Goal: Information Seeking & Learning: Check status

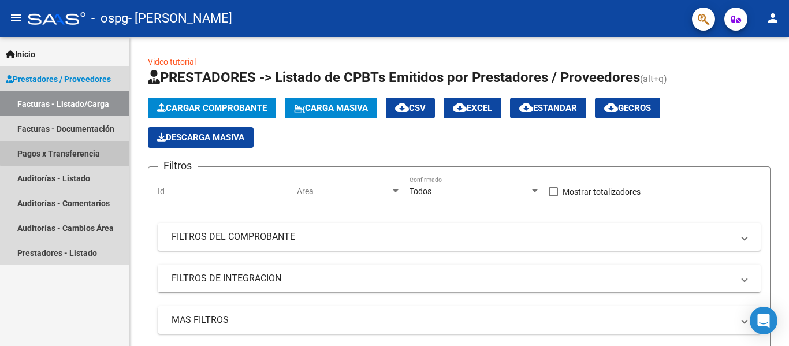
click at [83, 151] on link "Pagos x Transferencia" at bounding box center [64, 153] width 129 height 25
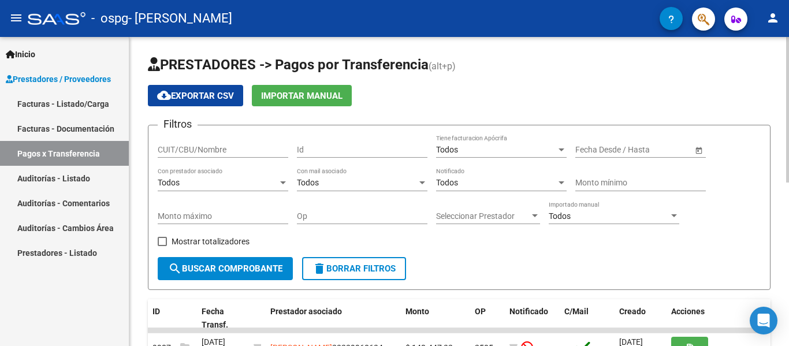
scroll to position [309, 0]
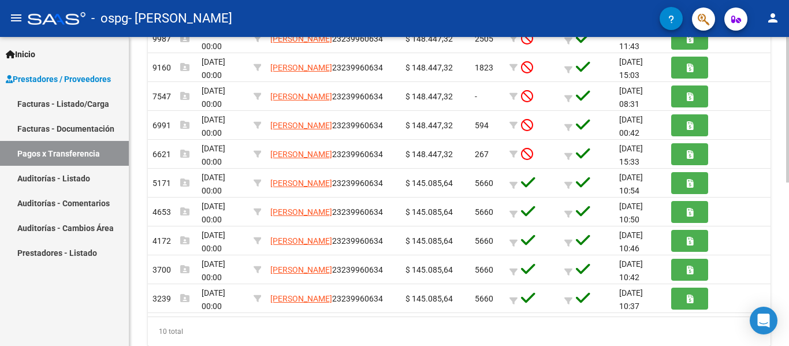
click at [787, 201] on div at bounding box center [787, 191] width 3 height 309
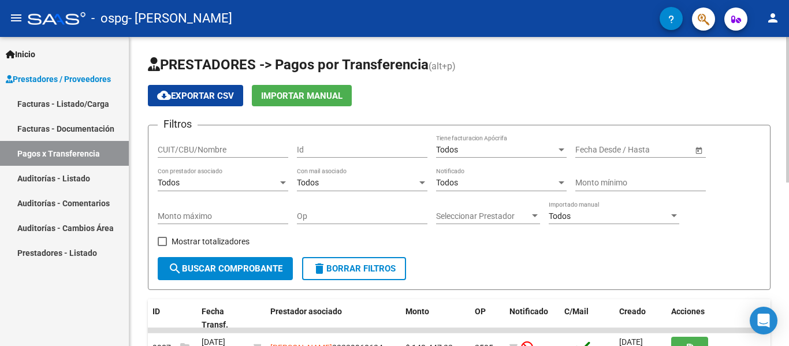
click at [788, 44] on div at bounding box center [787, 191] width 3 height 309
click at [788, 58] on div at bounding box center [787, 109] width 3 height 145
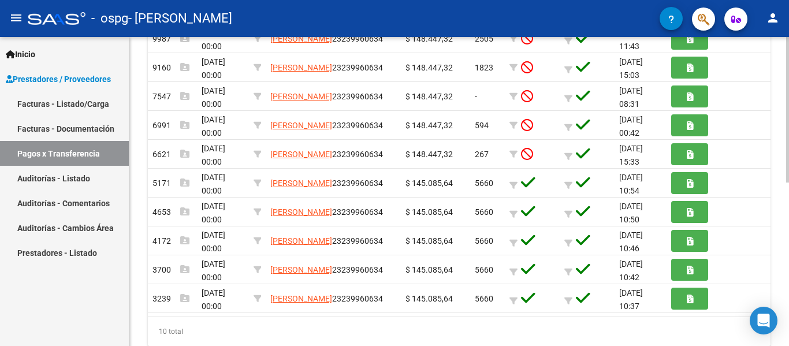
click at [787, 185] on div at bounding box center [787, 191] width 3 height 309
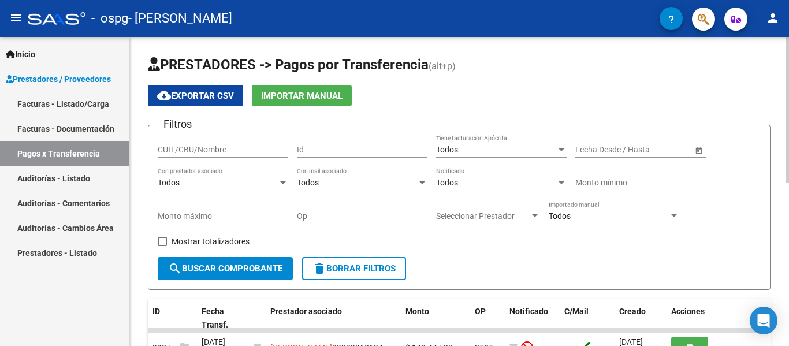
click at [787, 49] on div at bounding box center [787, 191] width 3 height 309
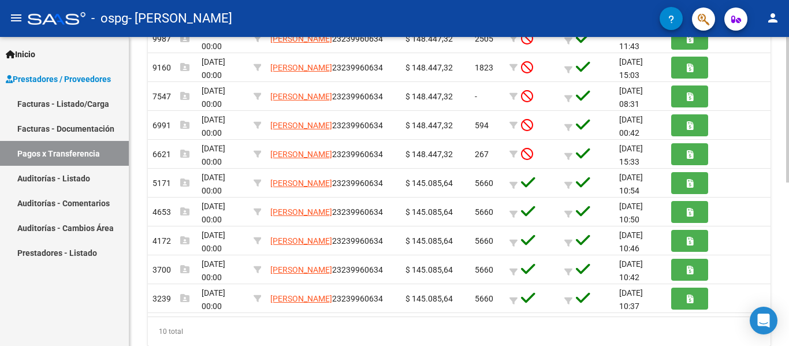
click at [786, 186] on div at bounding box center [787, 191] width 3 height 309
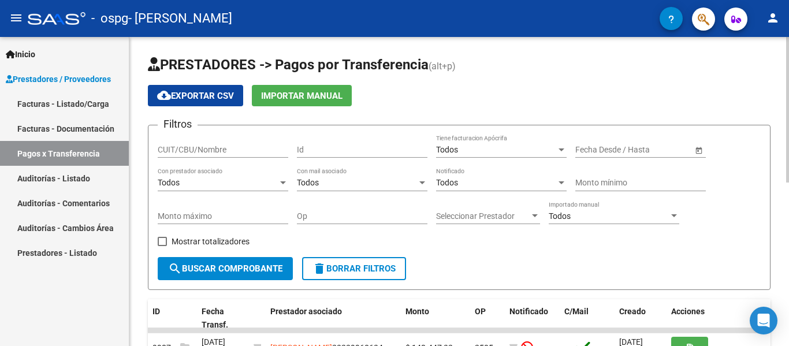
click at [787, 178] on div at bounding box center [787, 191] width 3 height 309
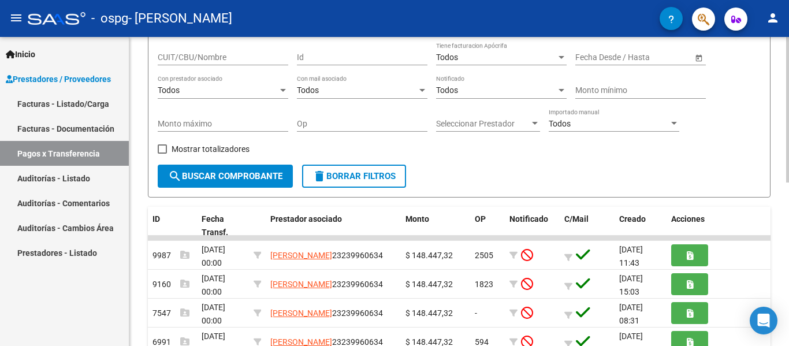
scroll to position [115, 0]
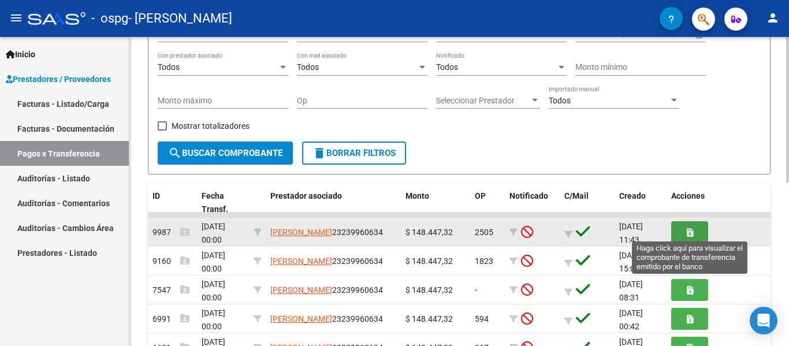
click at [690, 229] on icon "button" at bounding box center [689, 232] width 6 height 9
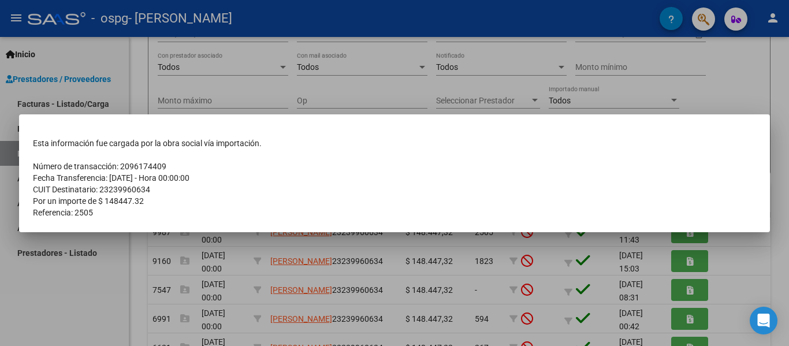
click at [738, 243] on div at bounding box center [394, 173] width 789 height 346
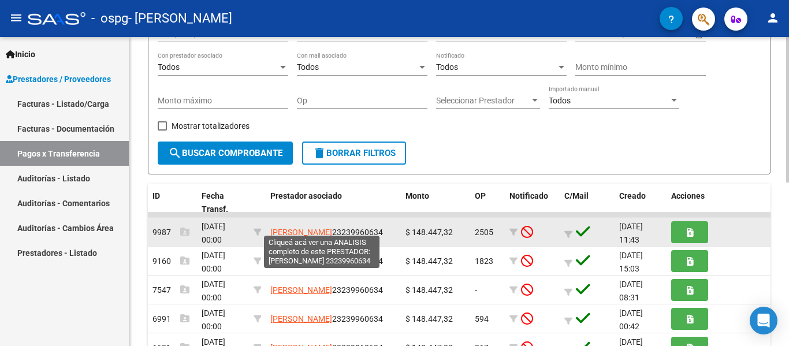
click at [308, 227] on span "[PERSON_NAME]" at bounding box center [301, 231] width 62 height 9
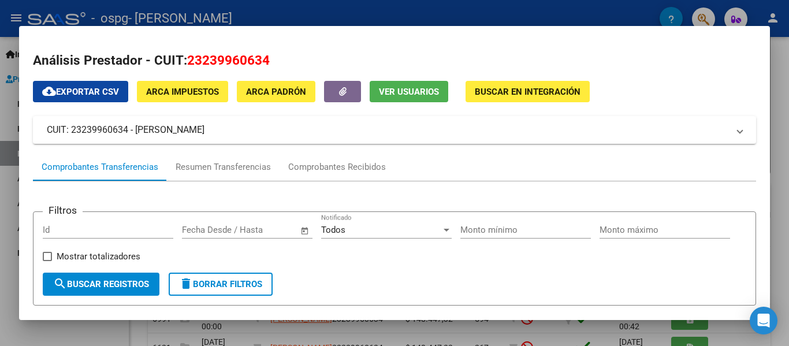
scroll to position [233, 0]
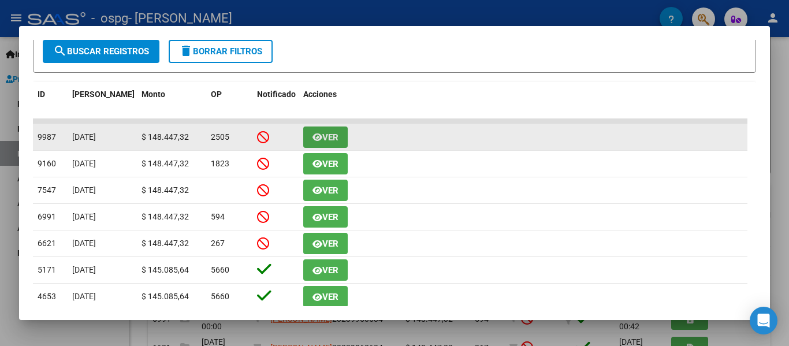
click at [324, 135] on button "Ver" at bounding box center [325, 136] width 44 height 21
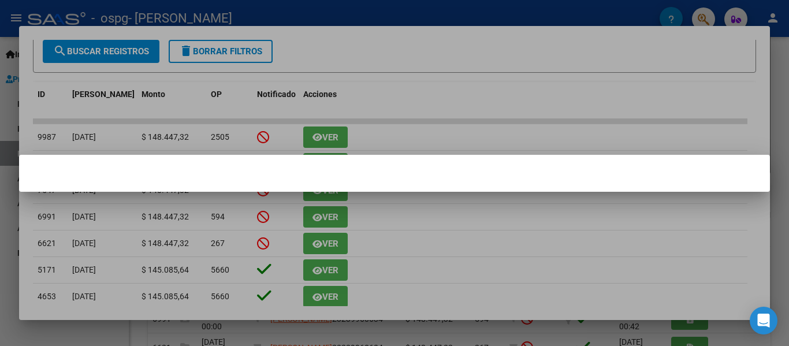
click at [324, 141] on div at bounding box center [394, 173] width 789 height 346
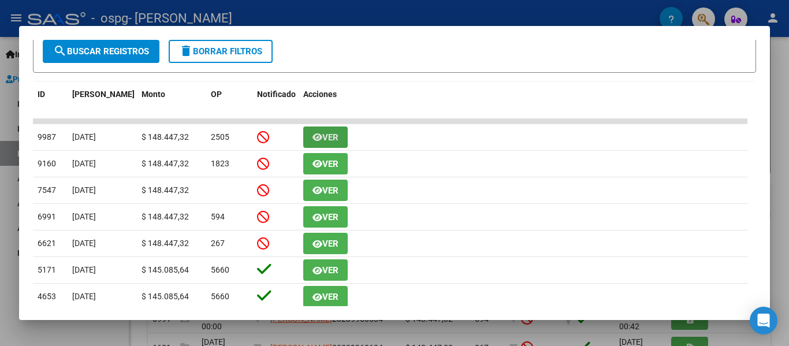
click at [324, 141] on span "Ver" at bounding box center [330, 137] width 16 height 10
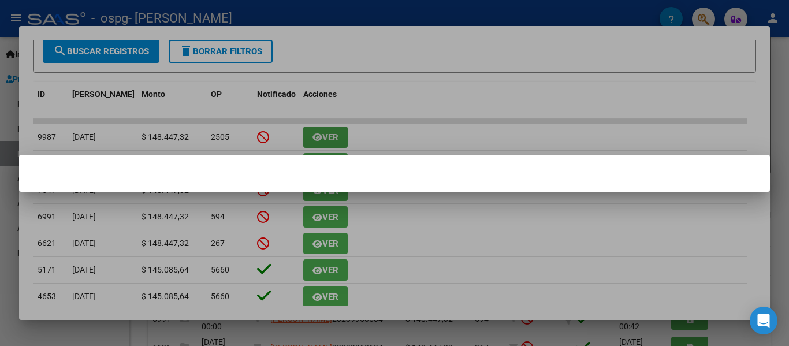
click at [324, 141] on div at bounding box center [394, 173] width 789 height 346
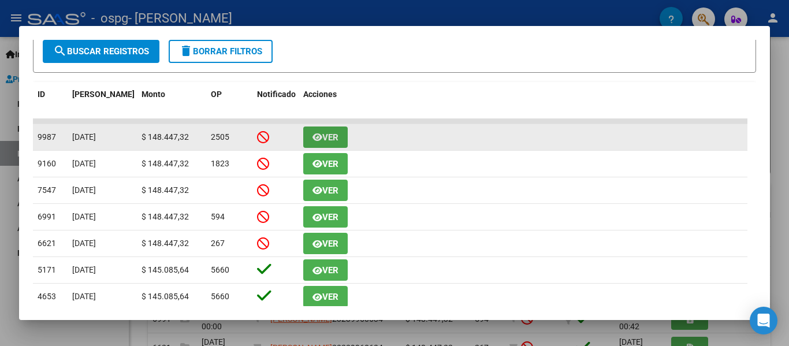
click at [339, 140] on button "Ver" at bounding box center [325, 136] width 44 height 21
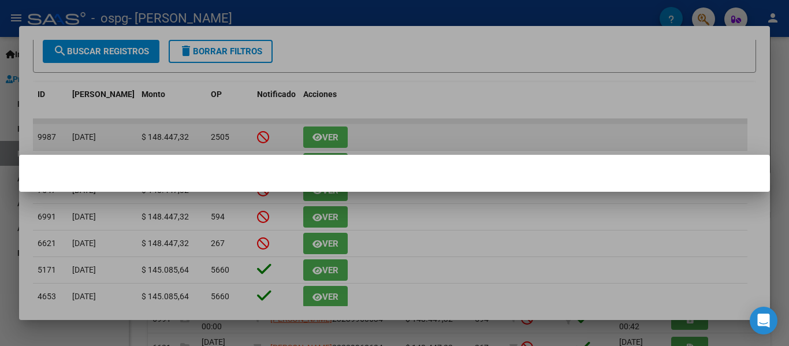
click at [339, 140] on div at bounding box center [394, 173] width 789 height 346
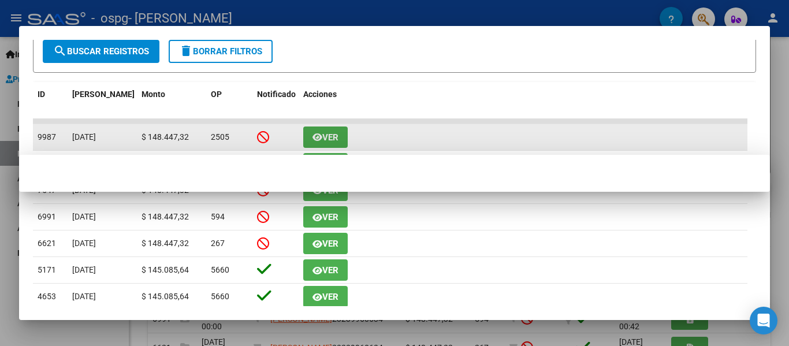
click at [339, 140] on button "Ver" at bounding box center [325, 136] width 44 height 21
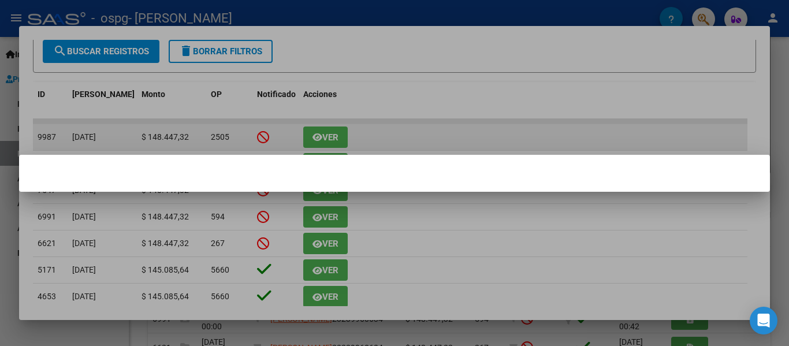
click at [339, 140] on div at bounding box center [394, 173] width 789 height 346
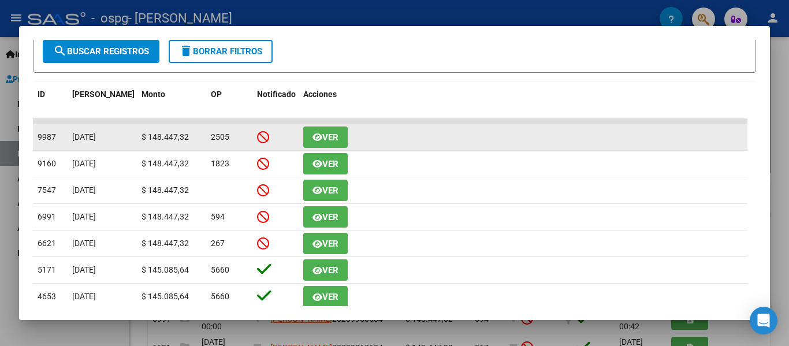
drag, startPoint x: 214, startPoint y: 143, endPoint x: 259, endPoint y: 144, distance: 45.0
click at [259, 144] on div "9987 [DATE] $ 148.447,32 2505 Ver" at bounding box center [390, 137] width 714 height 27
click at [335, 139] on span "Ver" at bounding box center [330, 137] width 16 height 10
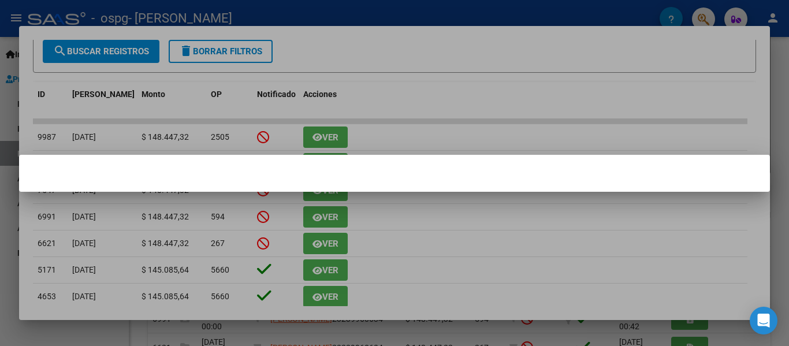
click at [338, 167] on mat-dialog-container at bounding box center [394, 173] width 750 height 37
drag, startPoint x: 338, startPoint y: 167, endPoint x: 259, endPoint y: 147, distance: 81.8
click at [259, 147] on div "Análisis Prestador - CUIT: 23239960634 cloud_download Exportar CSV ARCA Impuest…" at bounding box center [394, 173] width 789 height 346
click at [498, 126] on div at bounding box center [394, 173] width 789 height 346
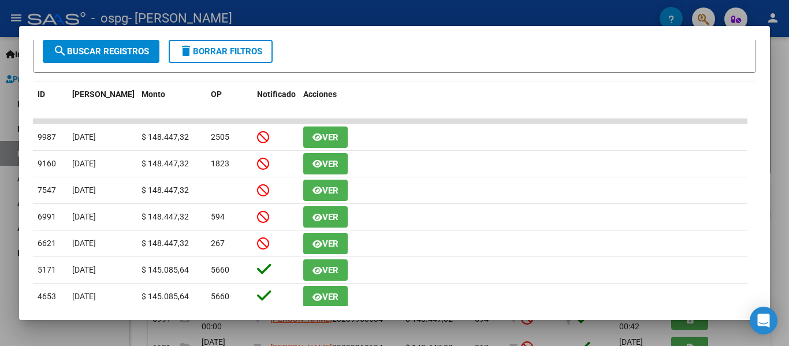
click at [128, 51] on span "search Buscar Registros" at bounding box center [101, 51] width 96 height 10
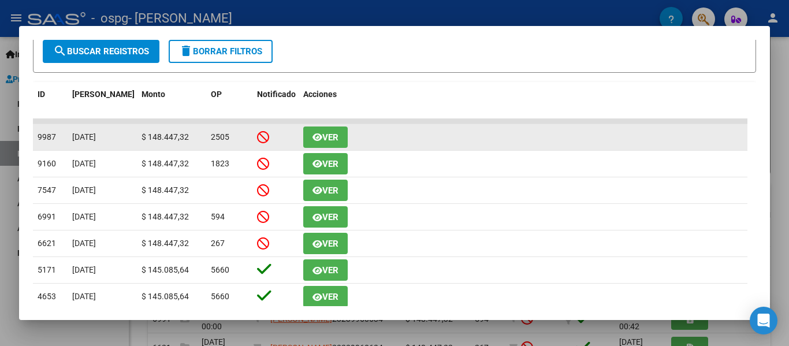
click at [96, 141] on span "[DATE]" at bounding box center [84, 136] width 24 height 9
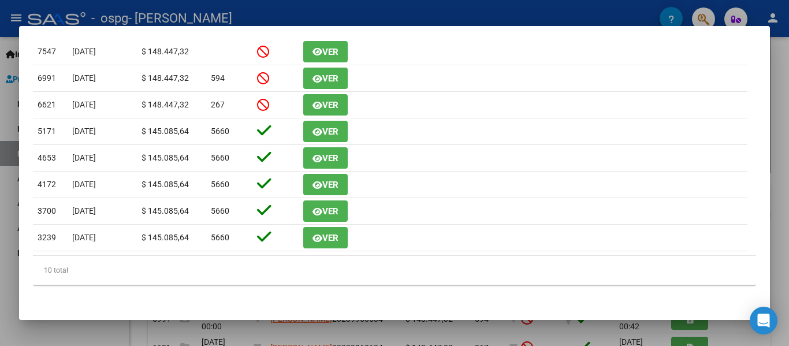
scroll to position [377, 0]
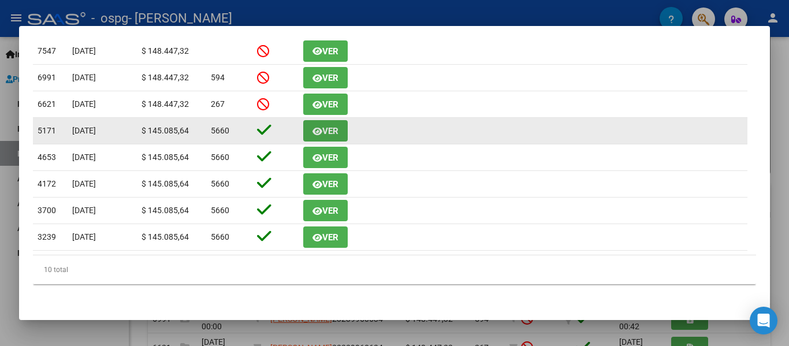
click at [331, 129] on span "Ver" at bounding box center [330, 131] width 16 height 10
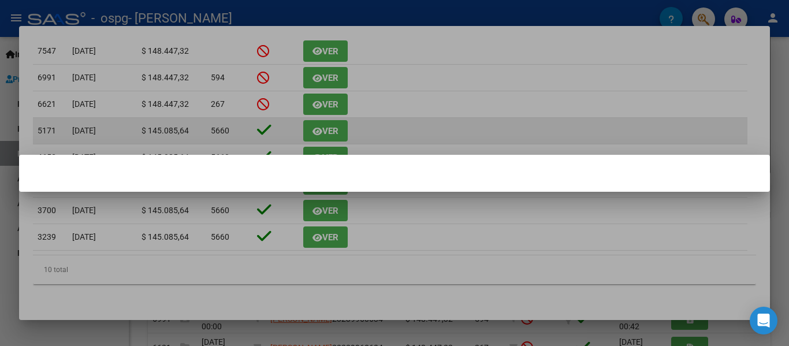
click at [331, 129] on div at bounding box center [394, 173] width 789 height 346
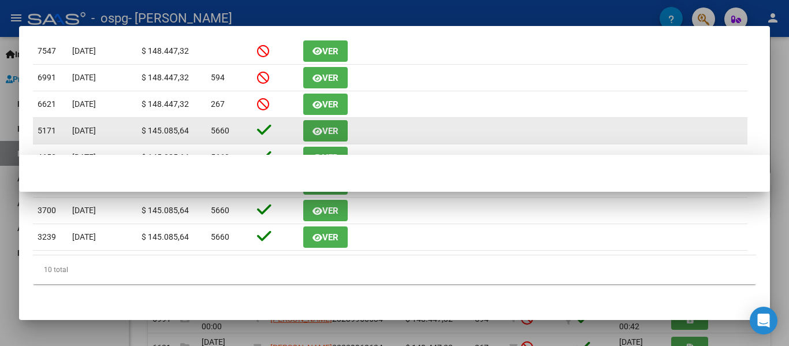
click at [331, 129] on span "Ver" at bounding box center [330, 131] width 16 height 10
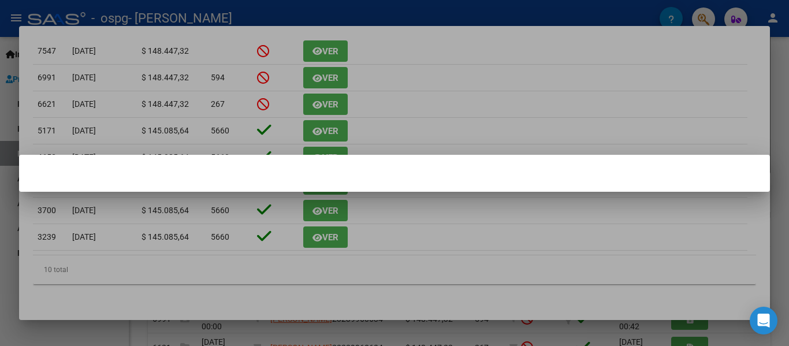
click at [331, 103] on div at bounding box center [394, 173] width 789 height 346
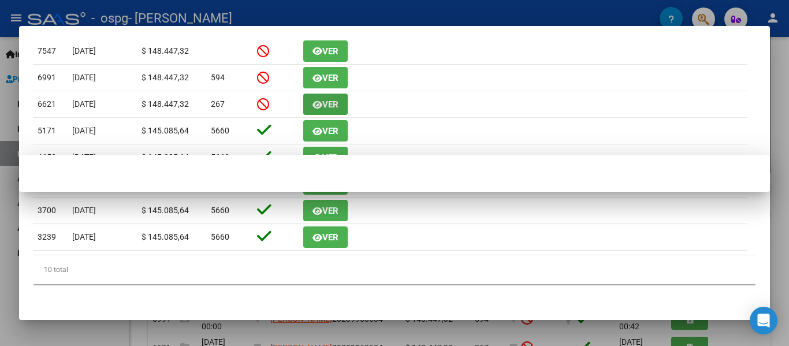
click at [331, 103] on span "Ver" at bounding box center [330, 104] width 16 height 10
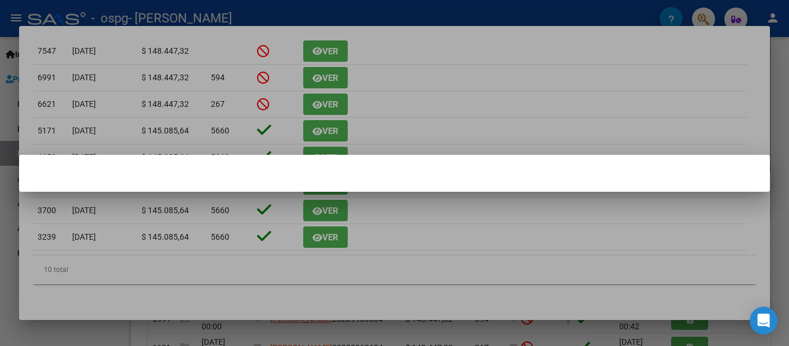
click at [566, 175] on mat-dialog-content at bounding box center [394, 173] width 750 height 9
click at [765, 45] on div at bounding box center [394, 173] width 789 height 346
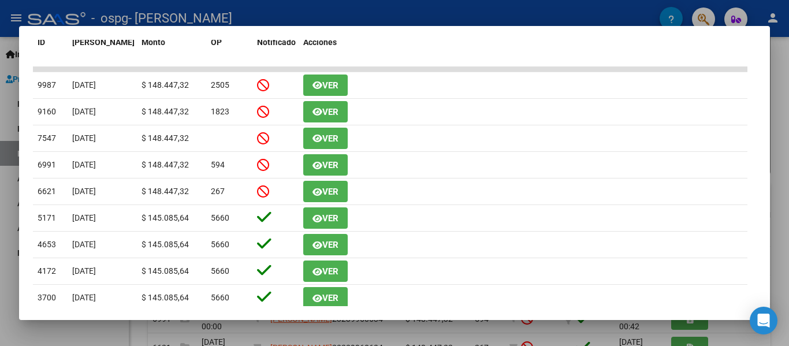
scroll to position [261, 0]
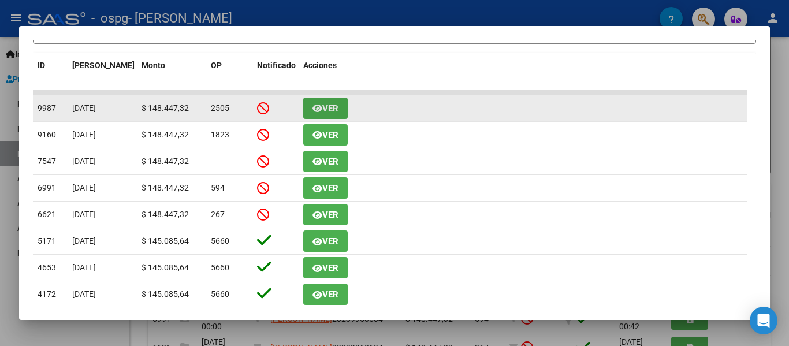
click at [336, 113] on span "Ver" at bounding box center [330, 108] width 16 height 10
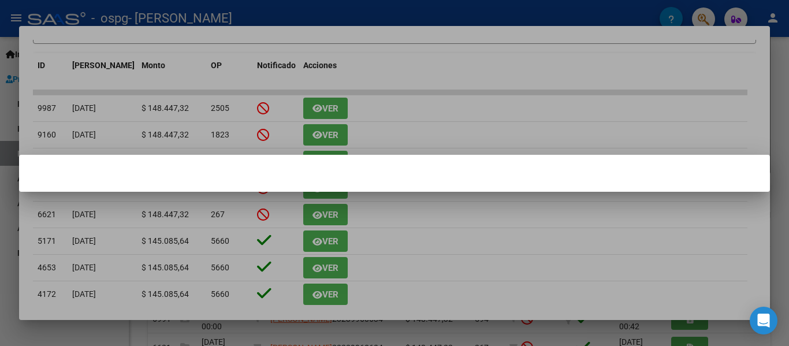
click at [776, 77] on div at bounding box center [394, 173] width 789 height 346
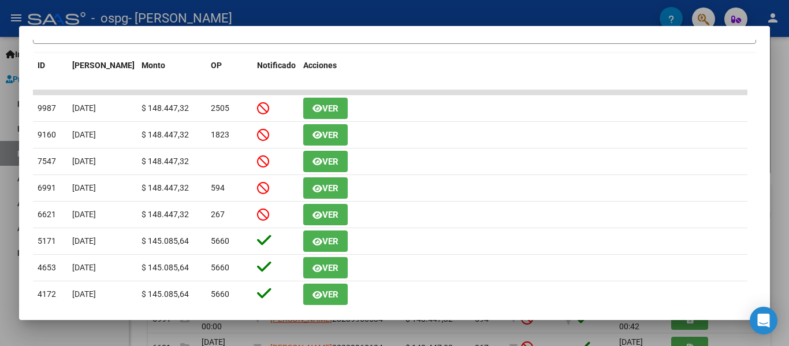
click at [783, 50] on div at bounding box center [394, 173] width 789 height 346
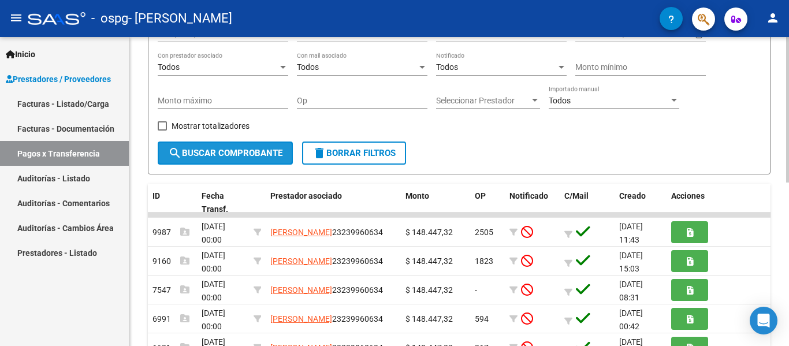
click at [253, 151] on span "search Buscar Comprobante" at bounding box center [225, 153] width 114 height 10
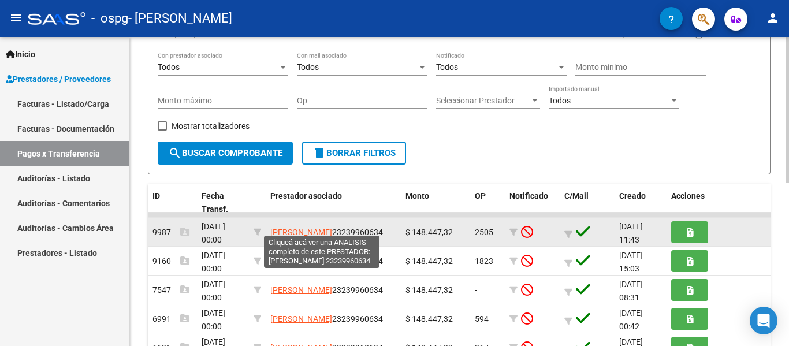
click at [329, 227] on span "[PERSON_NAME]" at bounding box center [301, 231] width 62 height 9
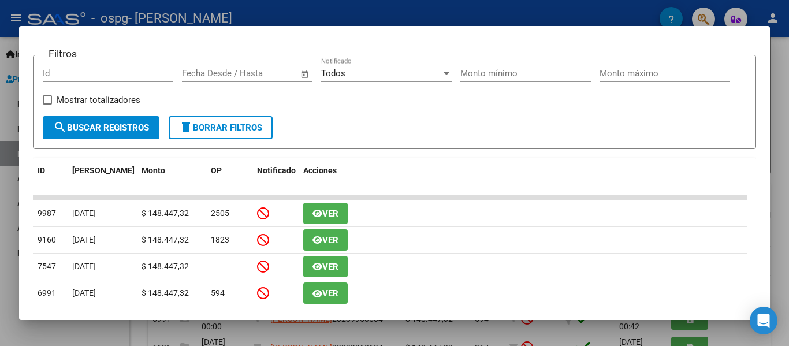
scroll to position [162, 0]
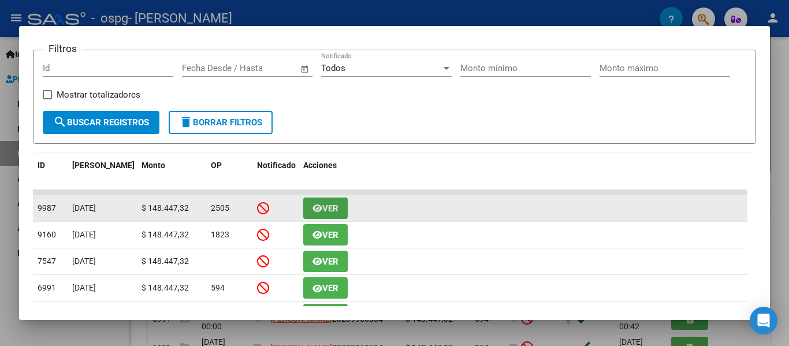
click at [333, 210] on span "Ver" at bounding box center [330, 208] width 16 height 10
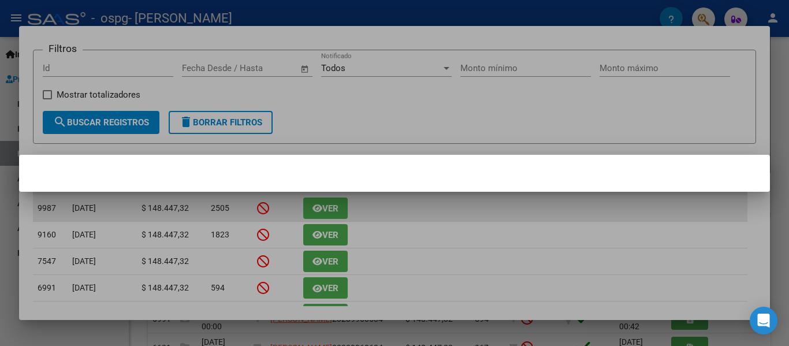
click at [333, 210] on div at bounding box center [394, 173] width 789 height 346
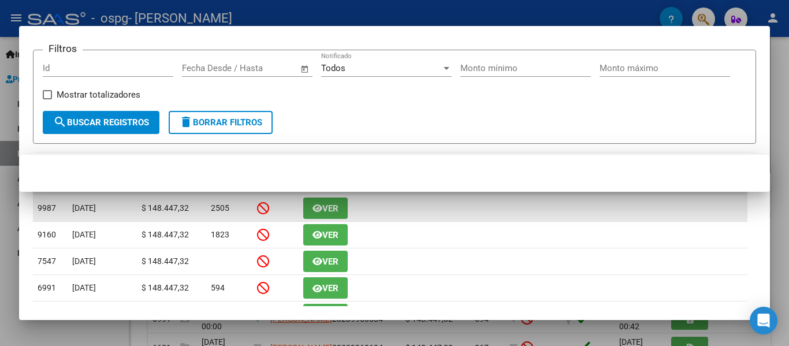
click at [333, 210] on span "Ver" at bounding box center [330, 208] width 16 height 10
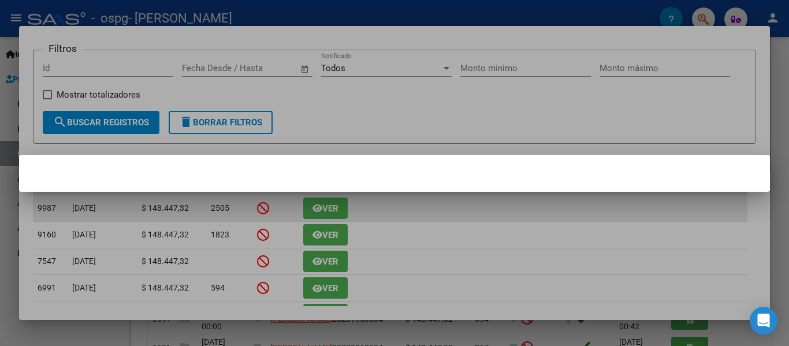
click at [333, 210] on div at bounding box center [394, 173] width 789 height 346
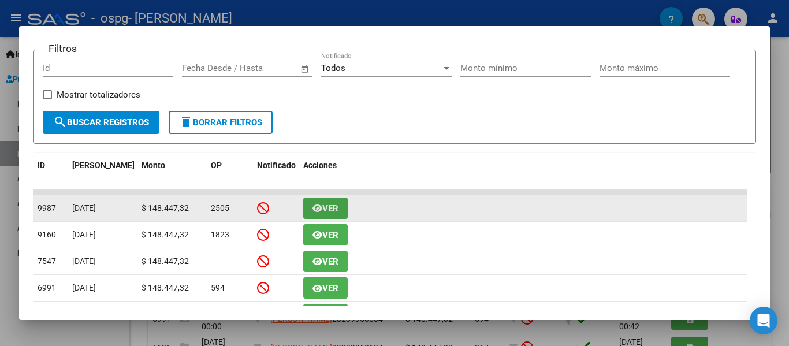
click at [333, 210] on span "Ver" at bounding box center [330, 208] width 16 height 10
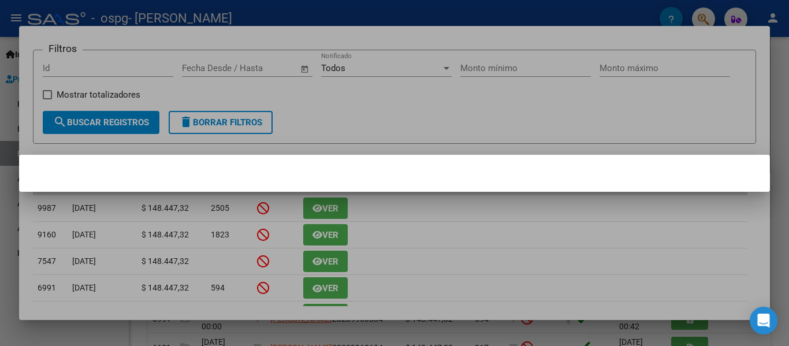
click at [388, 126] on div at bounding box center [394, 173] width 789 height 346
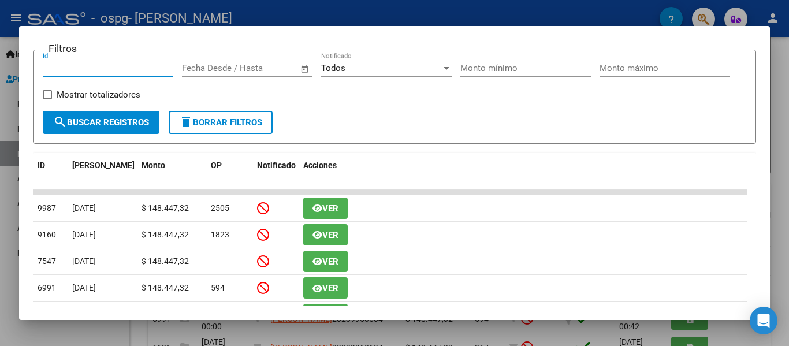
click at [62, 70] on input "Id" at bounding box center [108, 68] width 130 height 10
type input "9987"
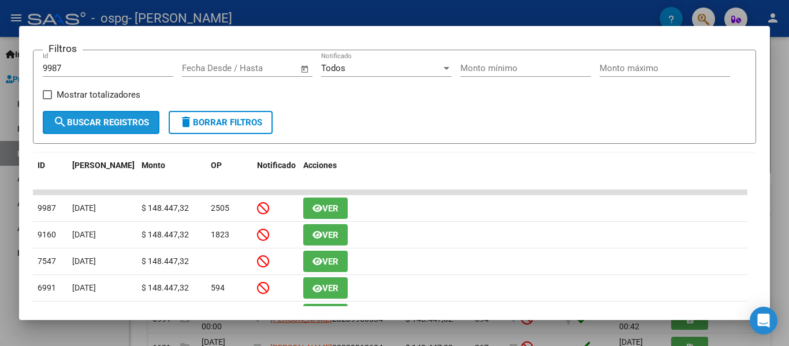
click at [128, 127] on span "search Buscar Registros" at bounding box center [101, 122] width 96 height 10
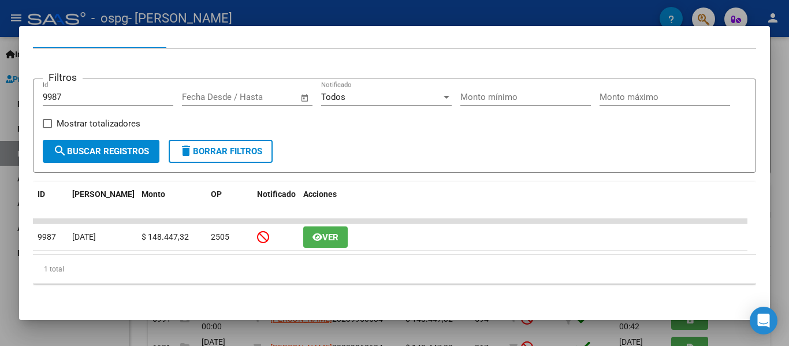
scroll to position [138, 0]
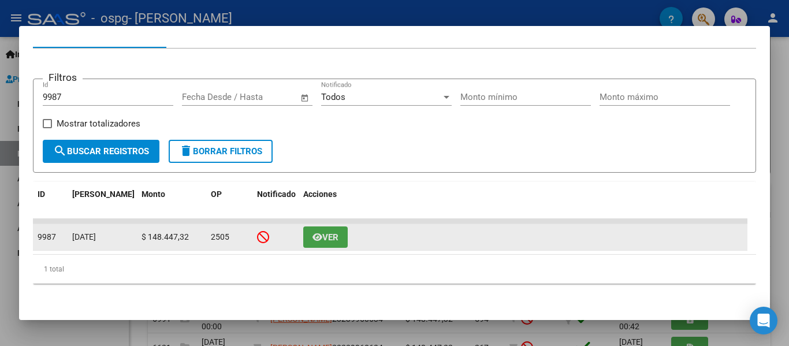
click at [317, 237] on icon "button" at bounding box center [317, 237] width 10 height 9
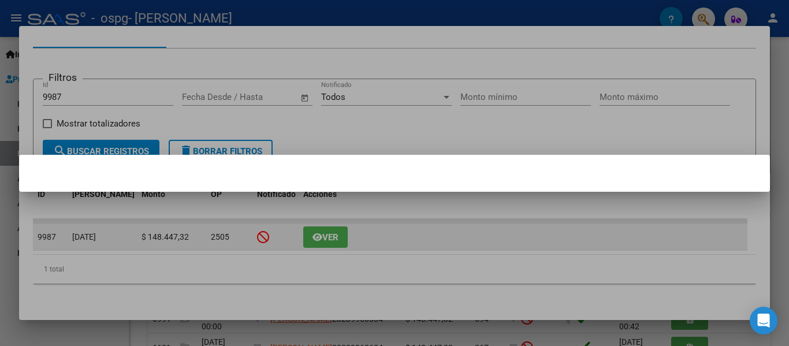
click at [317, 237] on div at bounding box center [394, 173] width 789 height 346
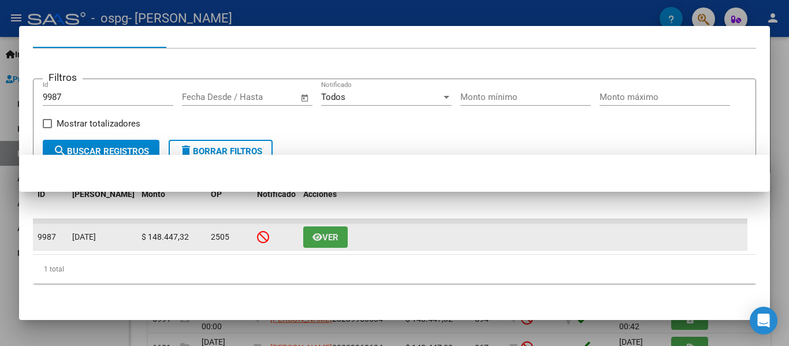
click at [317, 237] on icon "button" at bounding box center [317, 237] width 10 height 9
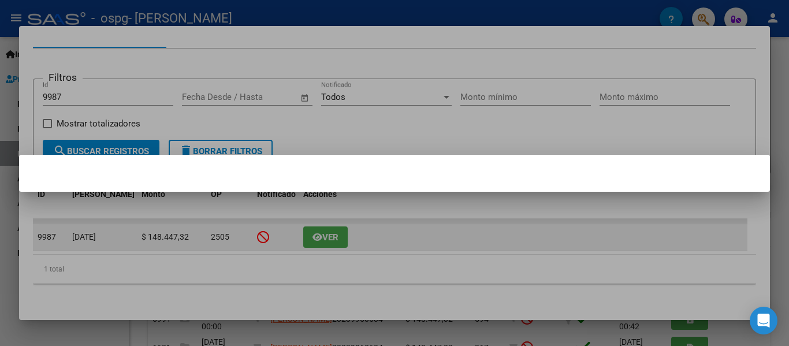
click at [317, 237] on div at bounding box center [394, 173] width 789 height 346
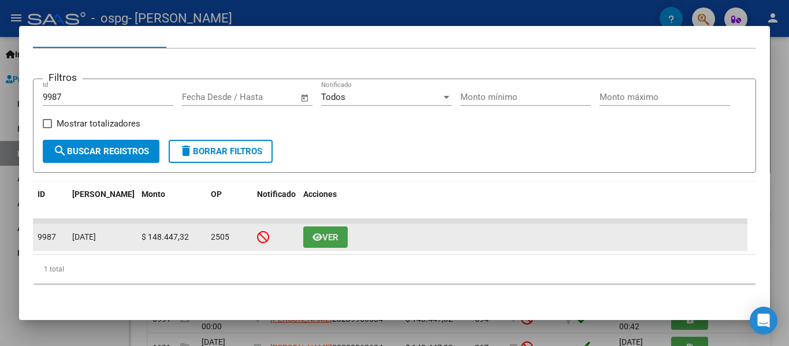
click at [317, 237] on icon "button" at bounding box center [317, 237] width 10 height 9
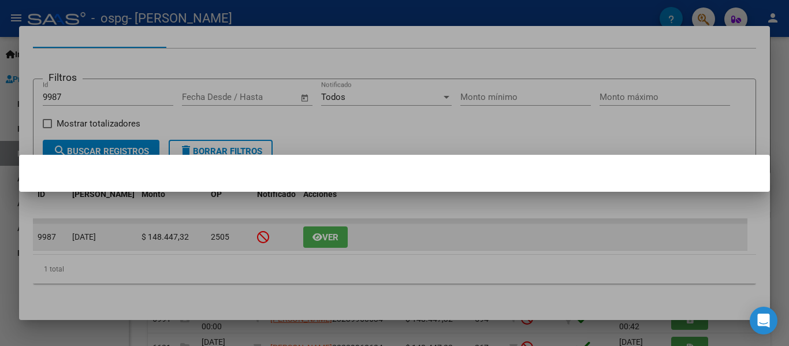
click at [317, 237] on div at bounding box center [394, 173] width 789 height 346
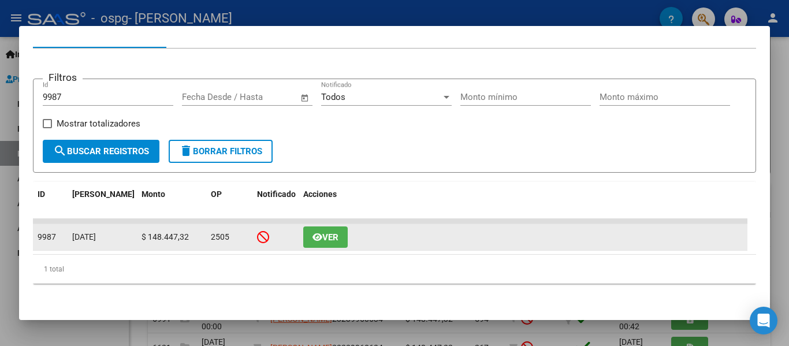
click at [317, 237] on icon "button" at bounding box center [317, 237] width 10 height 9
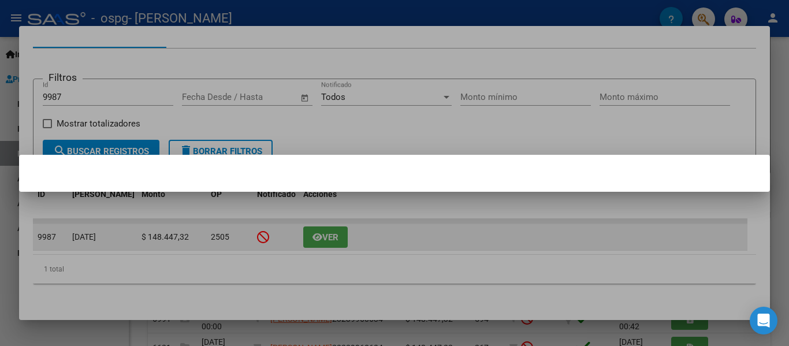
click at [317, 237] on div at bounding box center [394, 173] width 789 height 346
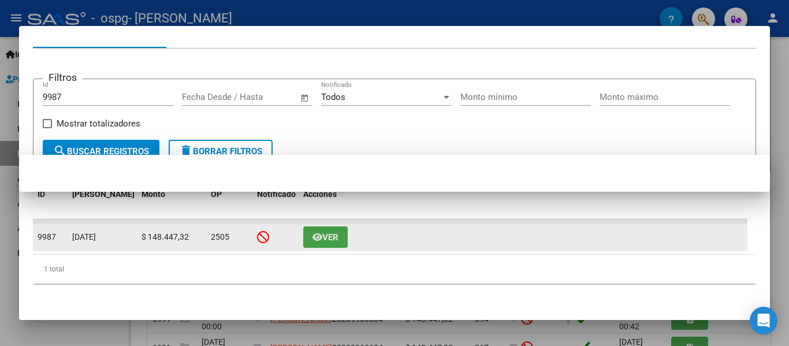
click at [317, 237] on icon "button" at bounding box center [317, 237] width 10 height 9
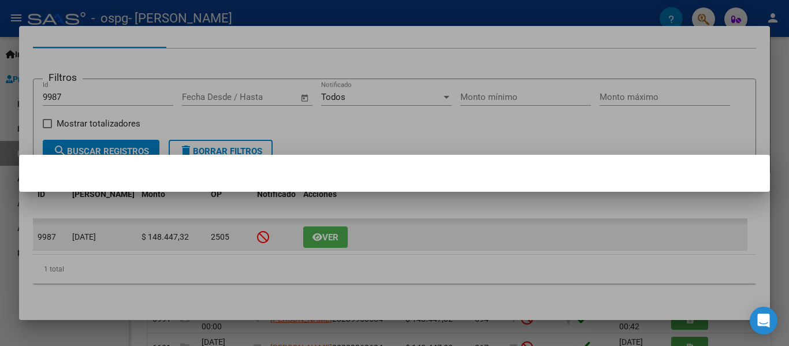
click at [317, 237] on div at bounding box center [394, 173] width 789 height 346
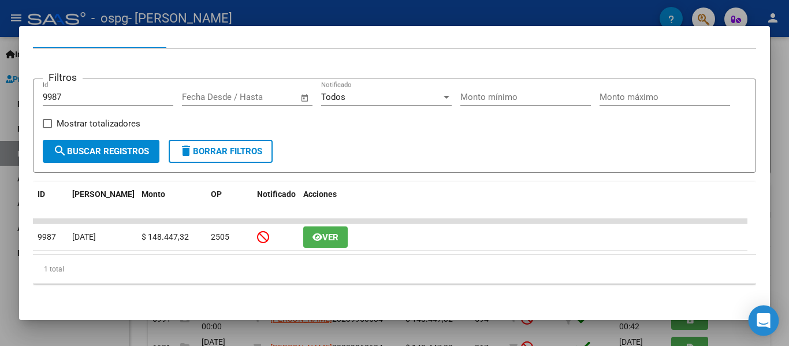
click at [766, 316] on icon "Open Intercom Messenger" at bounding box center [762, 320] width 13 height 15
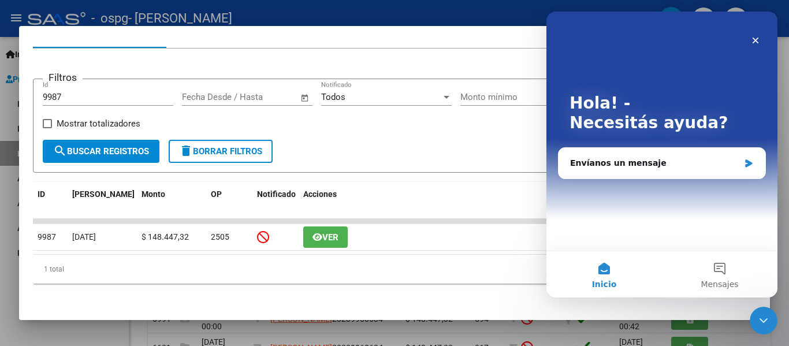
scroll to position [0, 0]
click at [610, 163] on div "Envíanos un mensaje" at bounding box center [654, 163] width 169 height 12
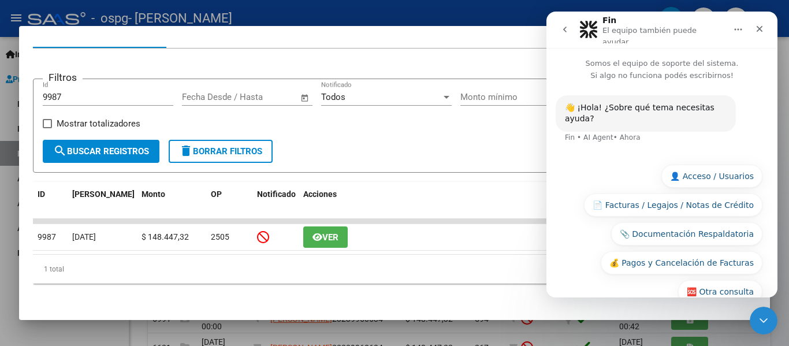
click at [603, 134] on div "Fin • AI Agent • [GEOGRAPHIC_DATA]" at bounding box center [603, 137] width 76 height 7
click at [588, 134] on div "Fin • AI Agent • [GEOGRAPHIC_DATA]" at bounding box center [603, 137] width 76 height 7
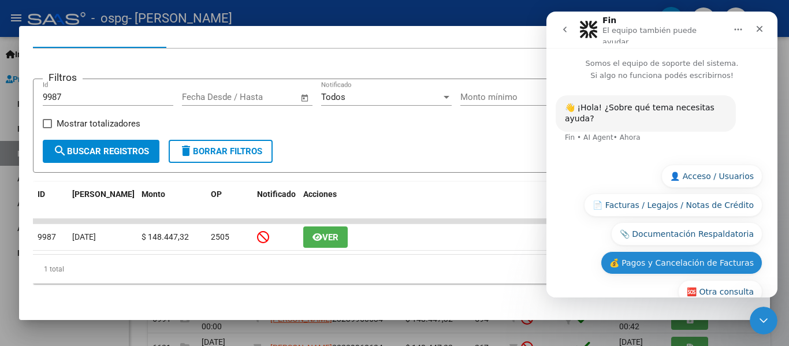
click at [682, 251] on button "💰 Pagos y Cancelación de Facturas" at bounding box center [681, 262] width 162 height 23
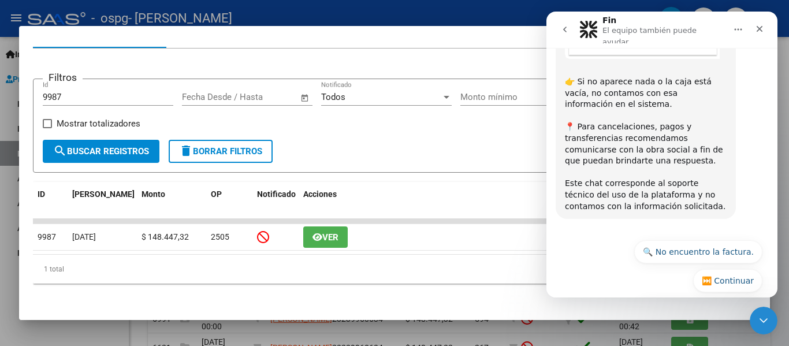
scroll to position [495, 0]
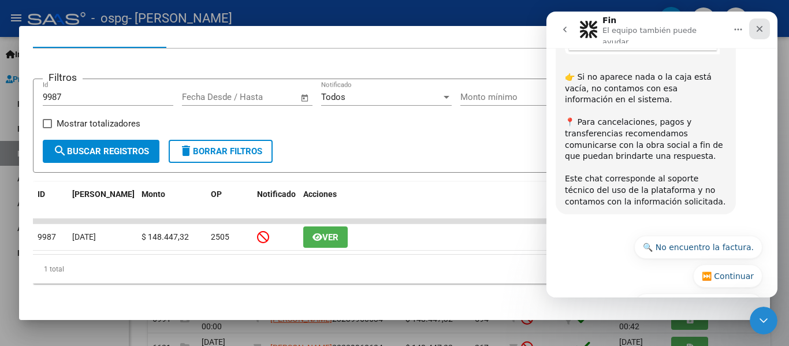
click at [764, 23] on div "Cerrar" at bounding box center [759, 28] width 21 height 21
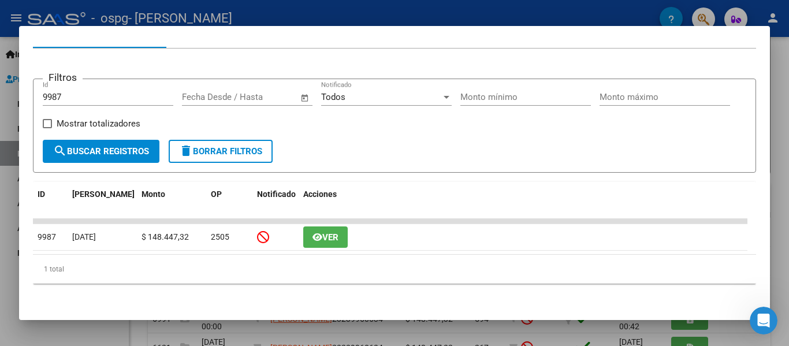
click at [772, 81] on div at bounding box center [394, 173] width 789 height 346
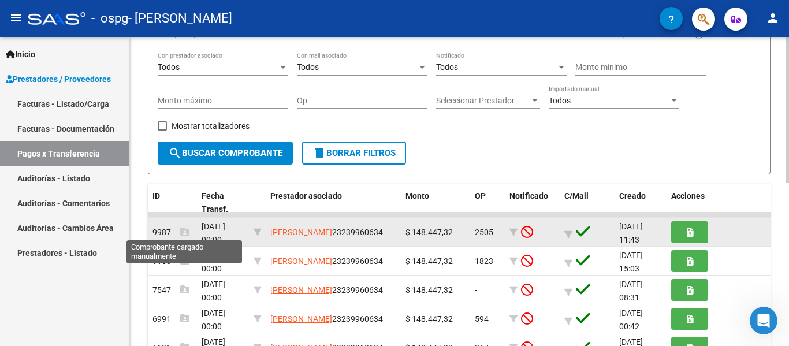
click at [186, 232] on icon at bounding box center [184, 231] width 9 height 9
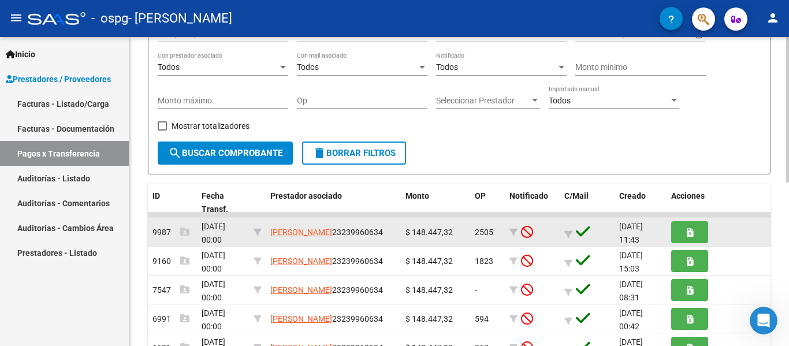
click at [186, 232] on icon at bounding box center [184, 231] width 9 height 9
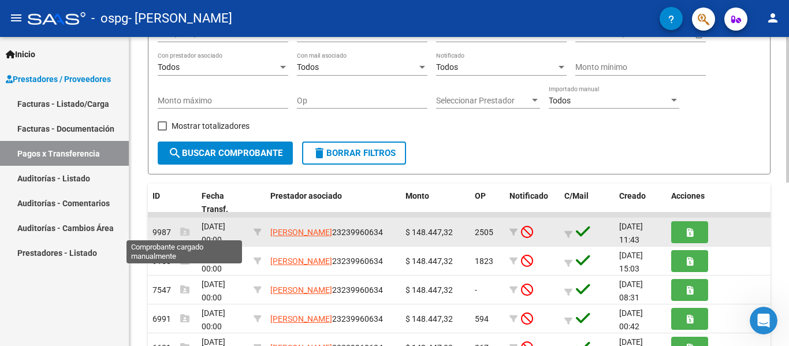
click at [183, 234] on icon at bounding box center [184, 231] width 9 height 9
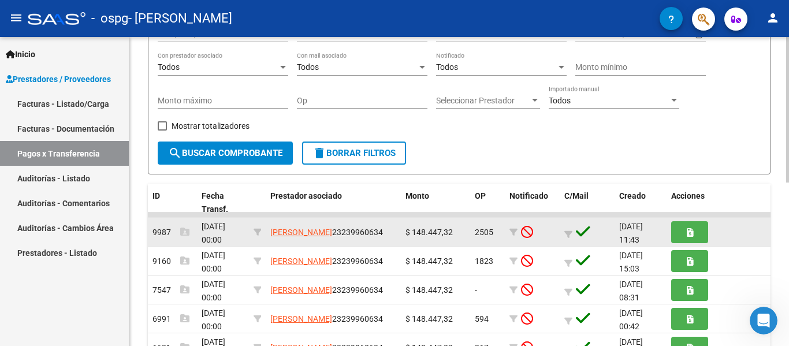
click at [183, 234] on icon at bounding box center [184, 231] width 9 height 9
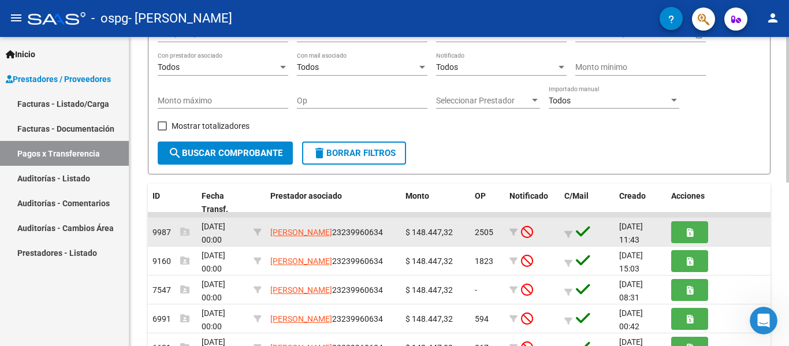
click at [183, 234] on icon at bounding box center [184, 231] width 9 height 9
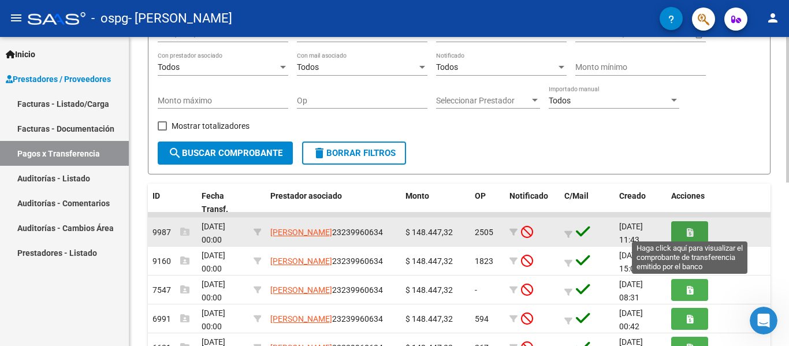
click at [681, 239] on button "button" at bounding box center [689, 231] width 37 height 21
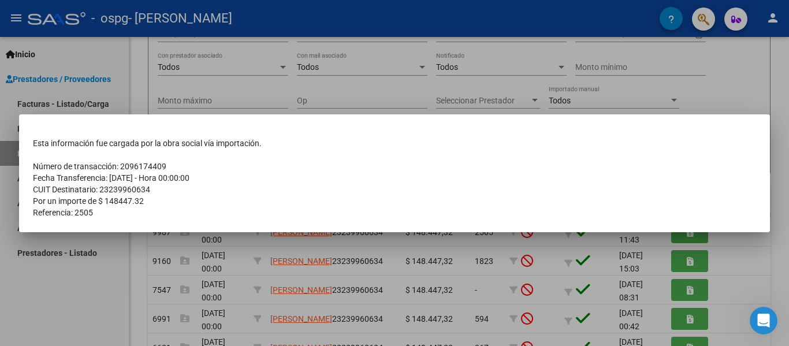
click at [746, 236] on div at bounding box center [394, 173] width 789 height 346
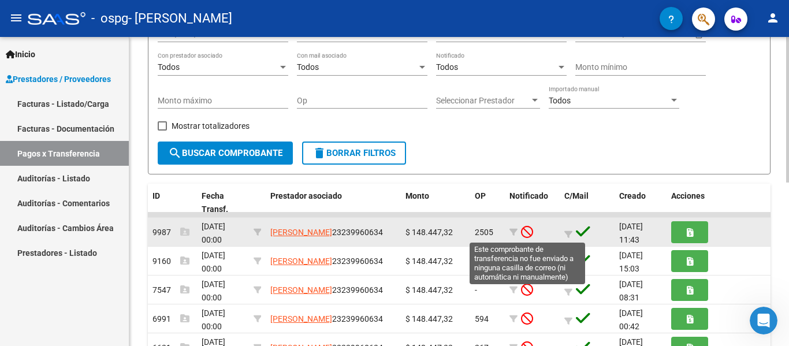
click at [525, 229] on icon at bounding box center [527, 231] width 12 height 13
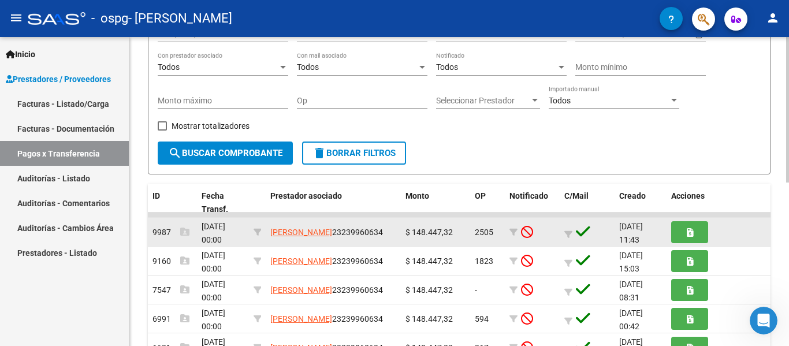
click at [525, 229] on icon at bounding box center [527, 231] width 12 height 13
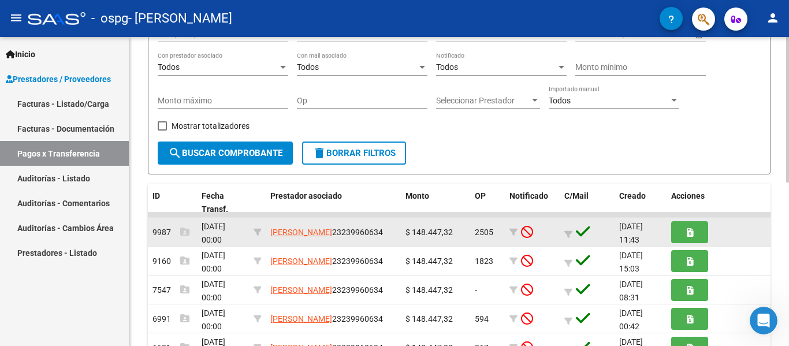
click at [525, 229] on icon at bounding box center [527, 231] width 12 height 13
click at [480, 231] on span "2505" at bounding box center [483, 231] width 18 height 9
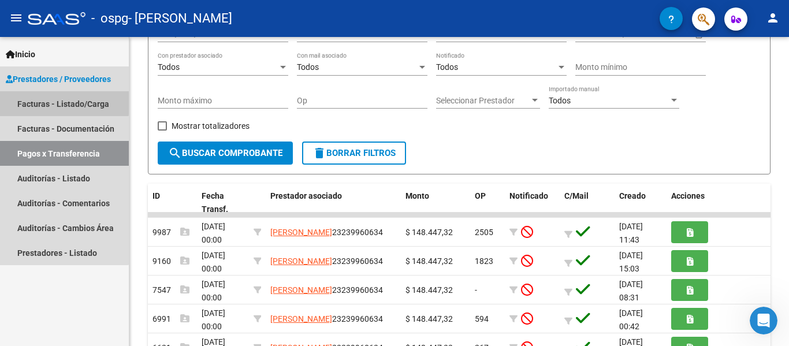
click at [59, 102] on link "Facturas - Listado/Carga" at bounding box center [64, 103] width 129 height 25
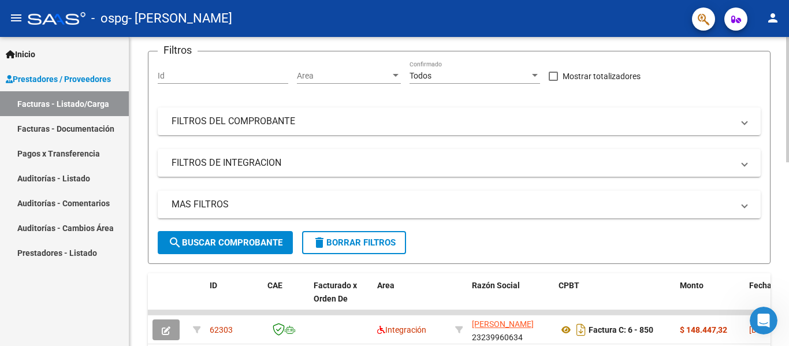
drag, startPoint x: 776, startPoint y: 260, endPoint x: 786, endPoint y: 245, distance: 18.7
click at [786, 245] on div "Video tutorial PRESTADORES -> Listado de CPBTs Emitidos por Prestadores / Prove…" at bounding box center [460, 297] width 662 height 752
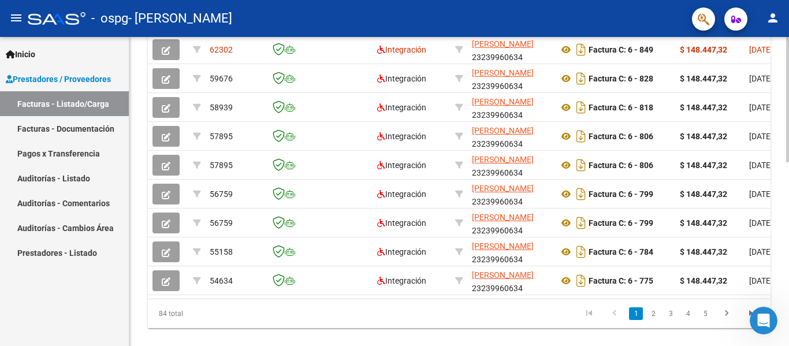
click at [786, 245] on div at bounding box center [787, 191] width 3 height 309
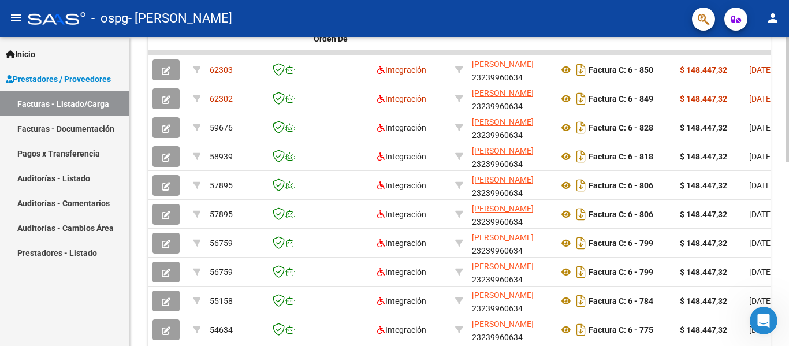
scroll to position [355, 0]
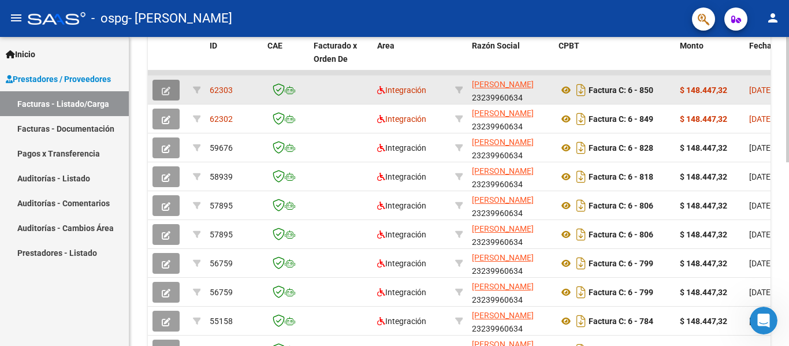
click at [171, 92] on button "button" at bounding box center [165, 90] width 27 height 21
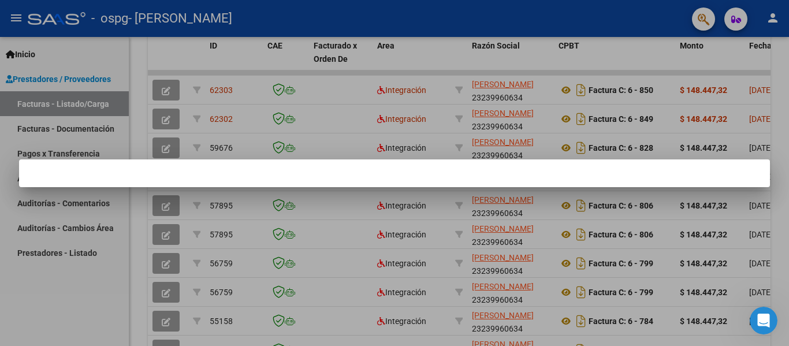
click at [429, 320] on div at bounding box center [394, 173] width 789 height 346
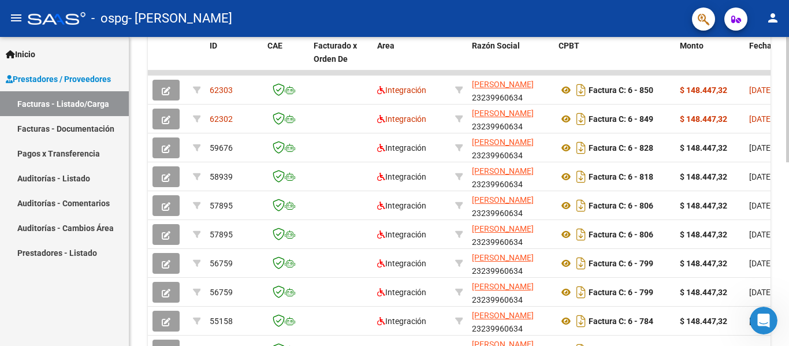
click at [783, 331] on div "Video tutorial PRESTADORES -> Listado de CPBTs Emitidos por Prestadores / Prove…" at bounding box center [458, 58] width 659 height 752
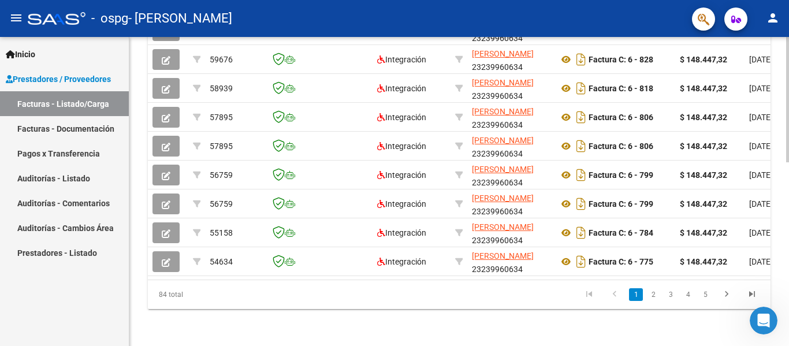
click at [786, 340] on div at bounding box center [787, 191] width 3 height 309
click at [786, 340] on div at bounding box center [787, 283] width 3 height 125
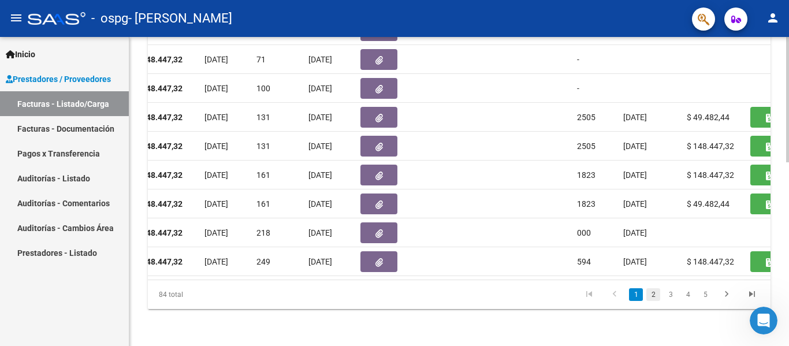
click at [652, 297] on link "2" at bounding box center [653, 294] width 14 height 13
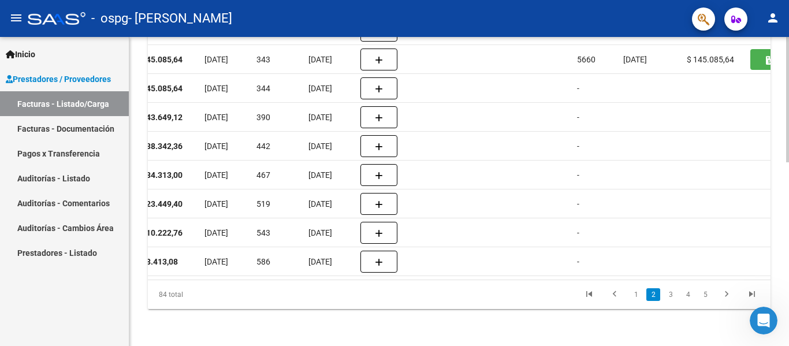
click at [652, 297] on link "2" at bounding box center [653, 294] width 14 height 13
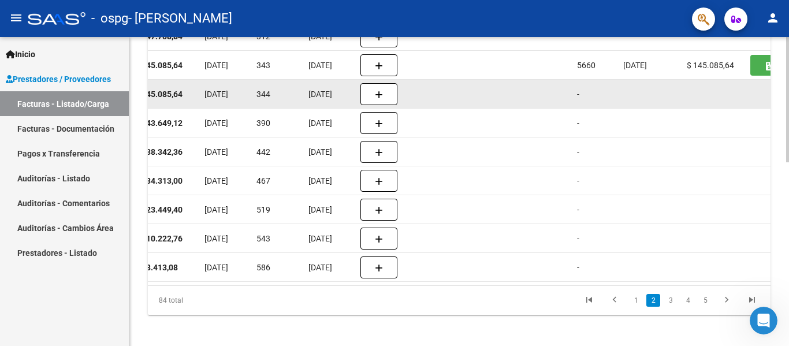
scroll to position [453, 0]
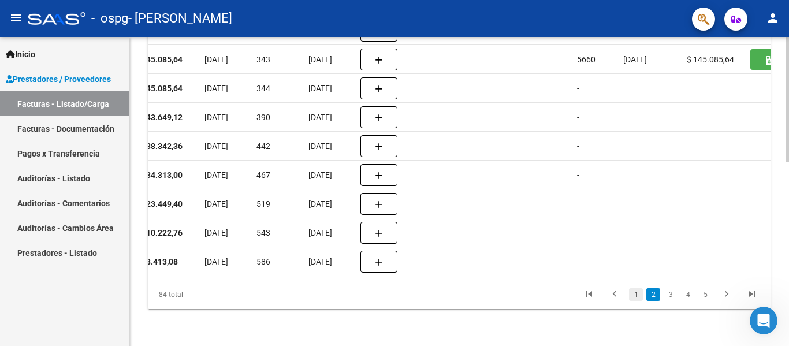
click at [629, 297] on link "1" at bounding box center [636, 294] width 14 height 13
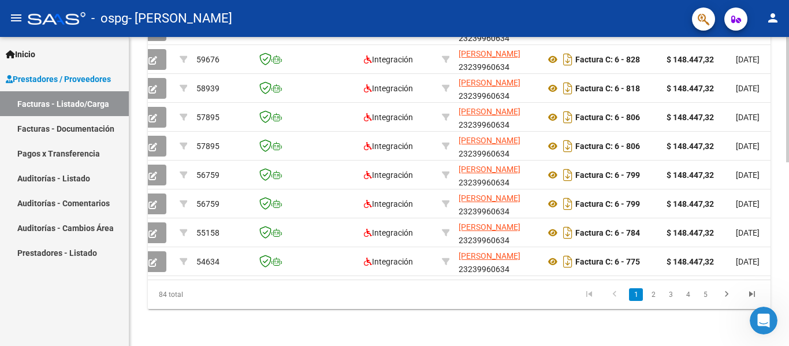
scroll to position [0, 0]
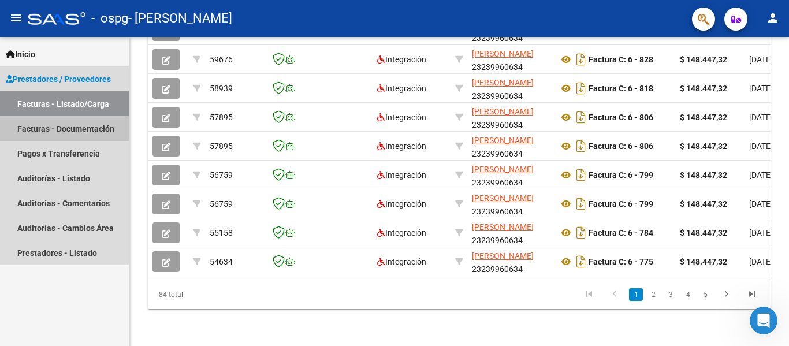
click at [97, 129] on link "Facturas - Documentación" at bounding box center [64, 128] width 129 height 25
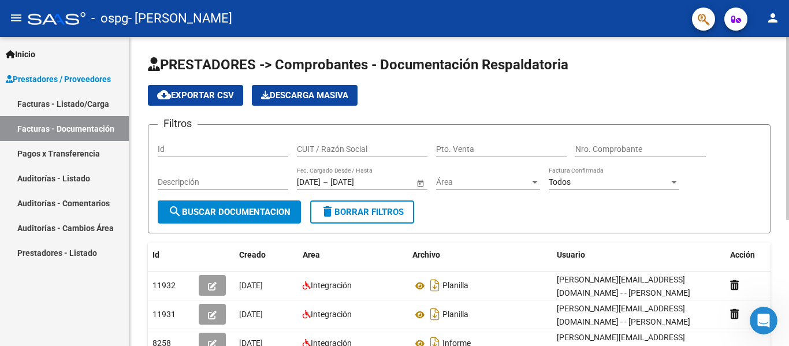
scroll to position [212, 0]
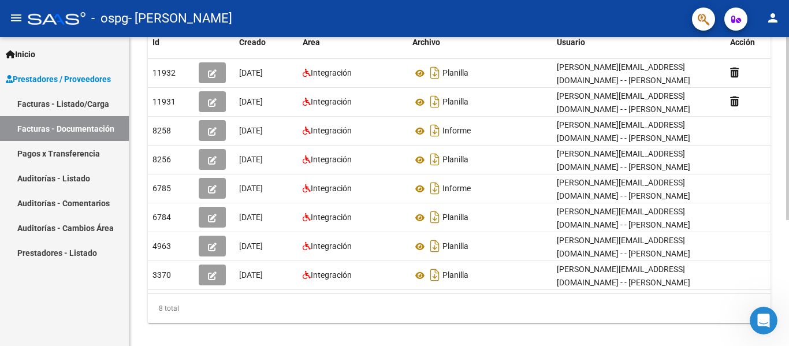
click at [788, 279] on div at bounding box center [787, 191] width 3 height 309
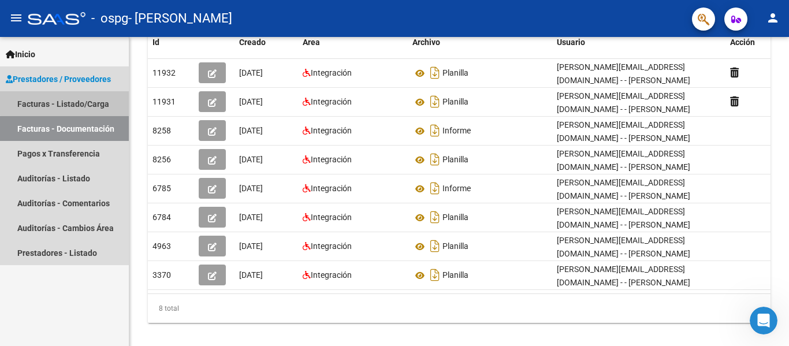
click at [84, 102] on link "Facturas - Listado/Carga" at bounding box center [64, 103] width 129 height 25
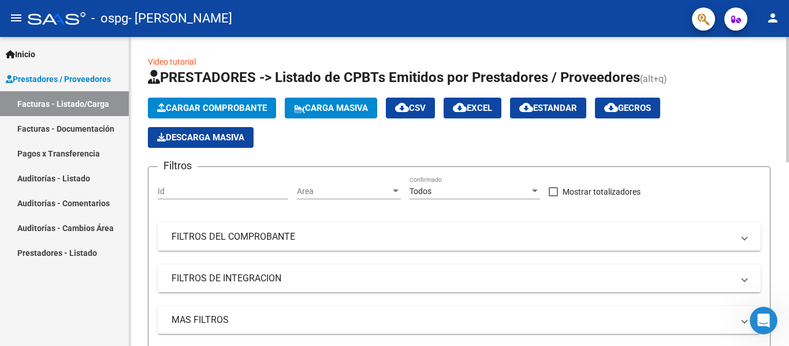
click at [434, 173] on form "Filtros Id Area Area Todos Confirmado Mostrar totalizadores FILTROS DEL COMPROB…" at bounding box center [459, 272] width 622 height 213
